Goal: Transaction & Acquisition: Book appointment/travel/reservation

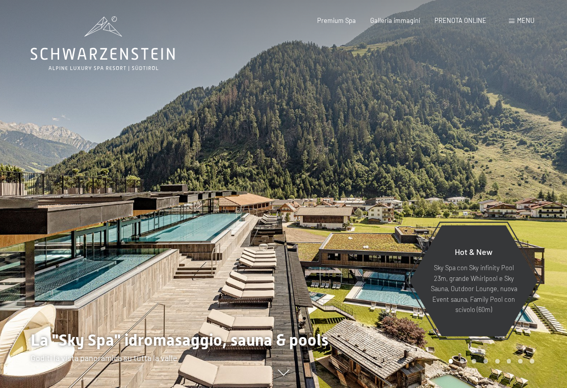
click at [460, 22] on span "PRENOTA ONLINE" at bounding box center [461, 20] width 52 height 8
click at [461, 21] on span "PRENOTA ONLINE" at bounding box center [461, 20] width 52 height 8
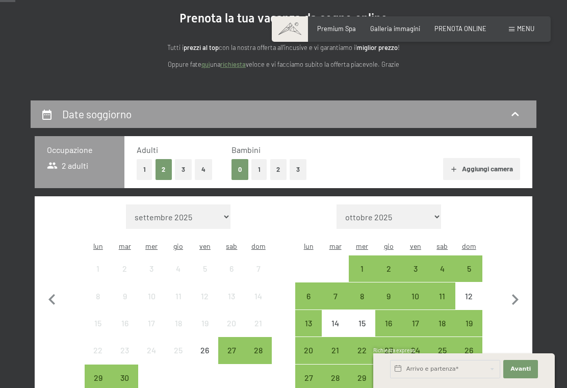
scroll to position [102, 0]
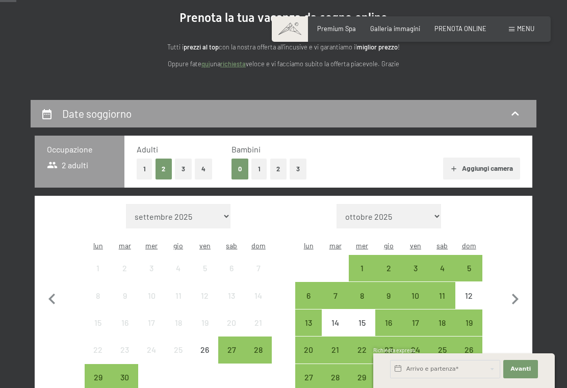
click at [260, 346] on div "28" at bounding box center [258, 358] width 24 height 24
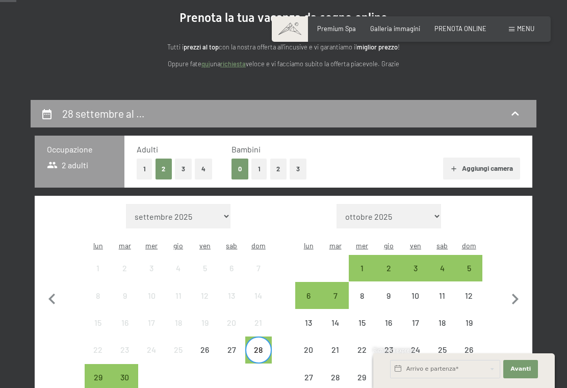
click at [416, 264] on div "3" at bounding box center [416, 276] width 24 height 24
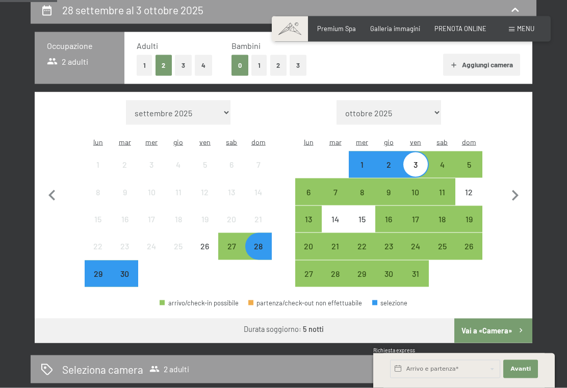
click at [494, 321] on button "Vai a «Camera»" at bounding box center [494, 331] width 78 height 24
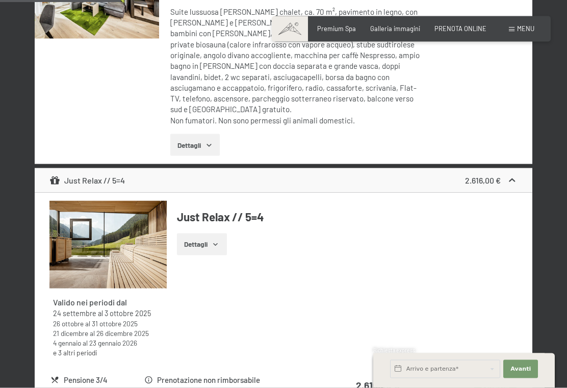
scroll to position [370, 0]
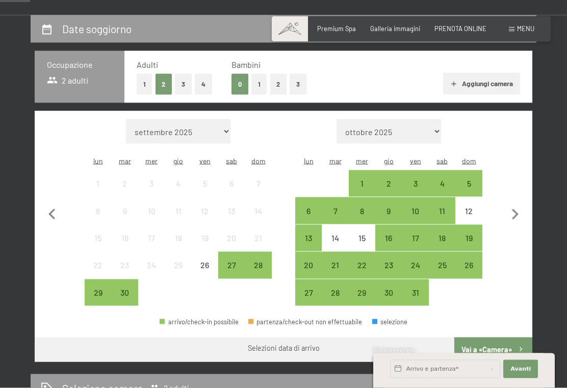
scroll to position [187, 0]
click at [102, 288] on div "29" at bounding box center [98, 300] width 24 height 24
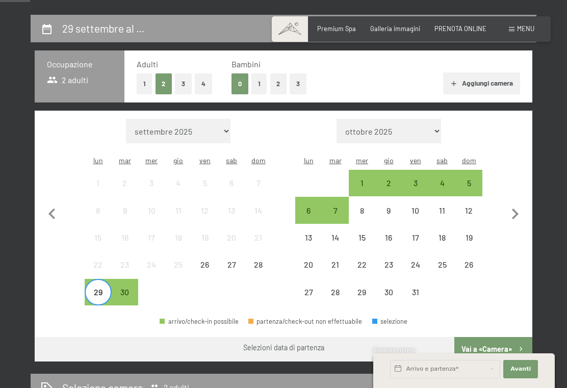
click at [425, 179] on div "3" at bounding box center [416, 191] width 24 height 24
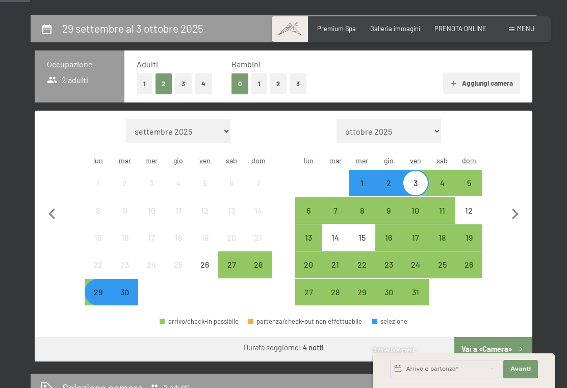
click at [489, 337] on button "Vai a «Camera»" at bounding box center [494, 349] width 78 height 24
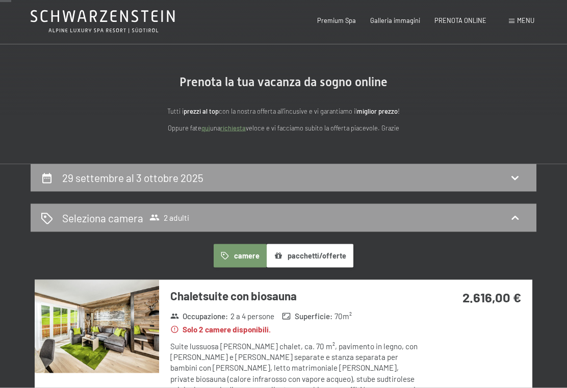
scroll to position [0, 0]
